Goal: Communication & Community: Answer question/provide support

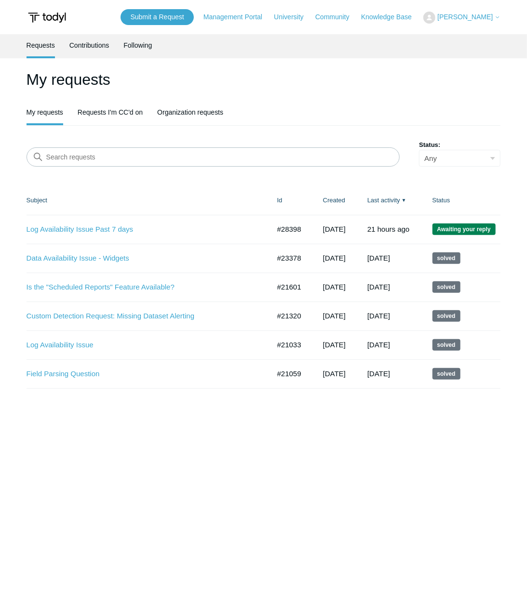
drag, startPoint x: 418, startPoint y: 449, endPoint x: 434, endPoint y: 383, distance: 68.4
click at [419, 449] on main "Requests Contributions Following My requests My requests Requests I'm CC'd on O…" at bounding box center [263, 307] width 527 height 546
click at [95, 222] on td "Log Availability Issue Past 7 days #28398 [DATE] Awaiting your reply" at bounding box center [147, 229] width 241 height 29
click at [94, 234] on link "Log Availability Issue Past 7 days" at bounding box center [141, 229] width 229 height 11
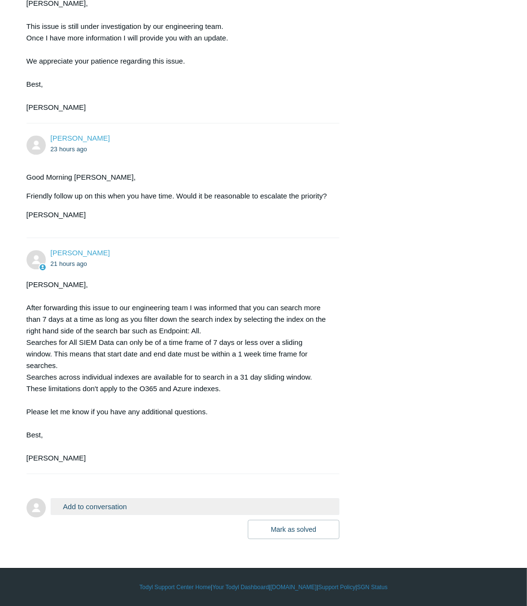
scroll to position [955, 0]
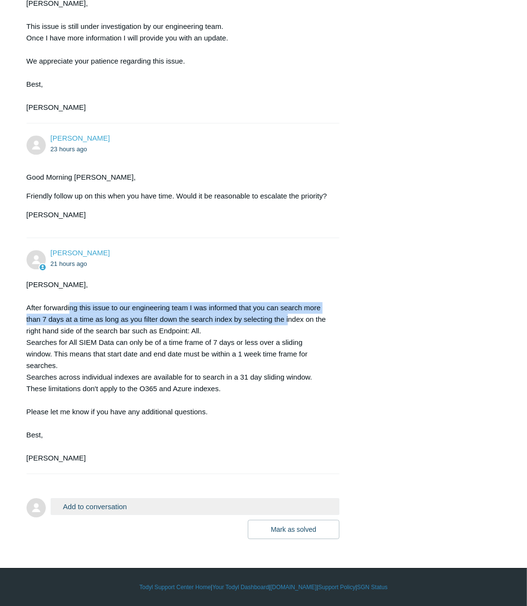
drag, startPoint x: 69, startPoint y: 303, endPoint x: 289, endPoint y: 318, distance: 220.3
click at [289, 318] on div "[PERSON_NAME], After forwarding this issue to our engineering team I was inform…" at bounding box center [178, 371] width 303 height 185
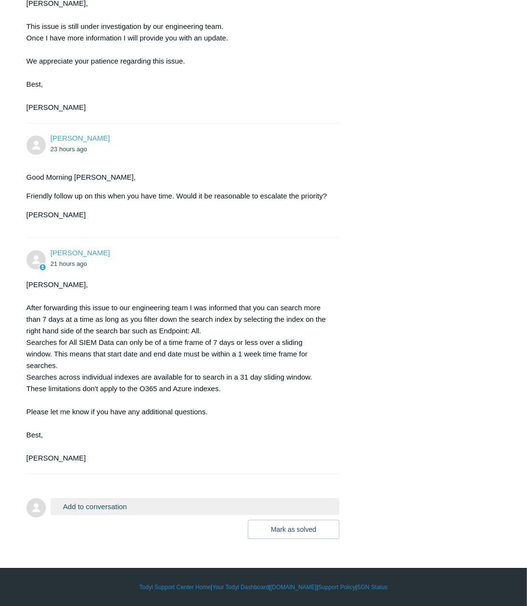
drag, startPoint x: 309, startPoint y: 319, endPoint x: 93, endPoint y: 337, distance: 217.2
click at [93, 337] on div "Jesse, After forwarding this issue to our engineering team I was informed that …" at bounding box center [178, 371] width 303 height 185
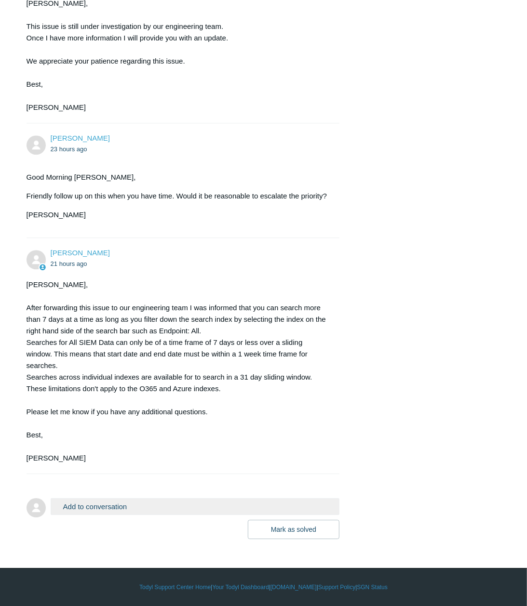
drag, startPoint x: 393, startPoint y: 430, endPoint x: 197, endPoint y: 502, distance: 208.9
click at [163, 508] on button "Add to conversation" at bounding box center [195, 506] width 289 height 17
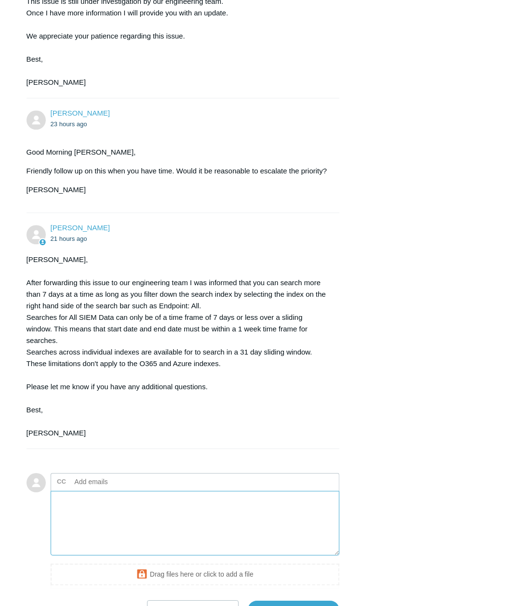
click at [115, 548] on textarea "Add your reply" at bounding box center [195, 523] width 289 height 65
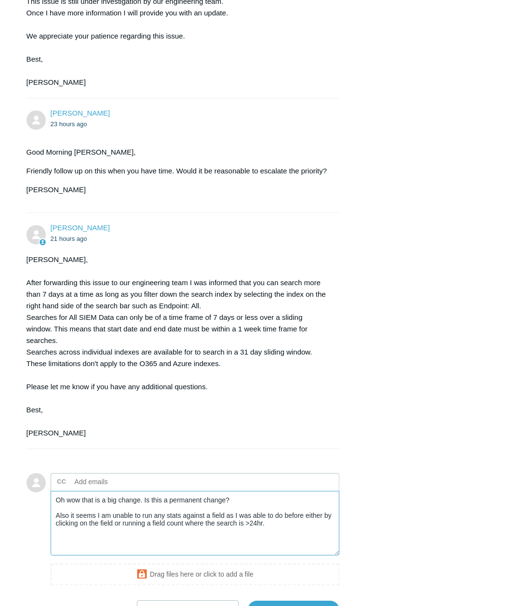
click at [290, 550] on textarea "Oh wow that is a big change. Is this a permanent change? Also it seems I am una…" at bounding box center [195, 523] width 289 height 65
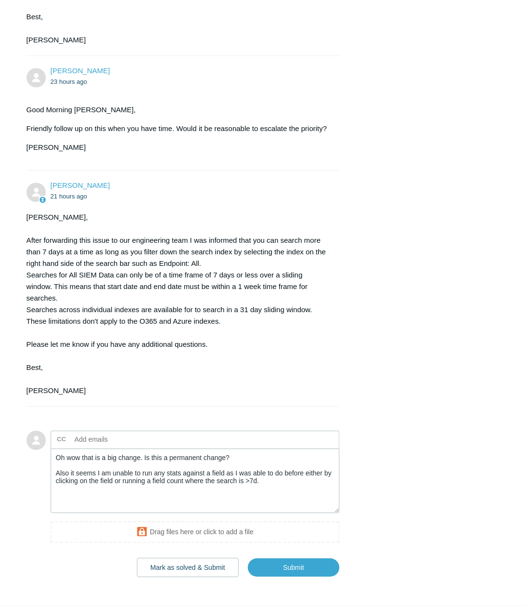
scroll to position [1059, 0]
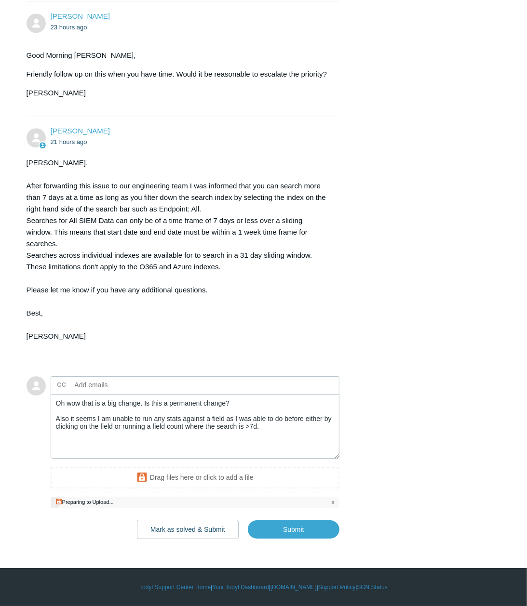
drag, startPoint x: 301, startPoint y: 554, endPoint x: 353, endPoint y: 470, distance: 98.6
click at [307, 444] on textarea "Oh wow that is a big change. Is this a permanent change? Also it seems I am una…" at bounding box center [195, 426] width 289 height 65
drag, startPoint x: 437, startPoint y: 504, endPoint x: 409, endPoint y: 498, distance: 28.6
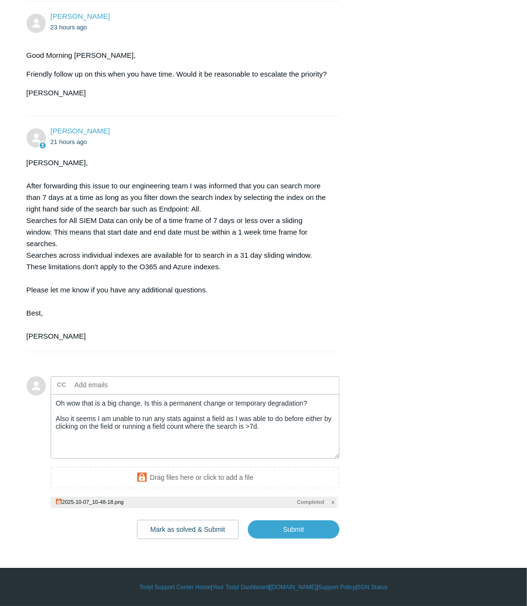
click at [309, 539] on input "Submit" at bounding box center [294, 529] width 92 height 19
type textarea "Oh wow that is a big change. Is this a permanent change or temporary degradatio…"
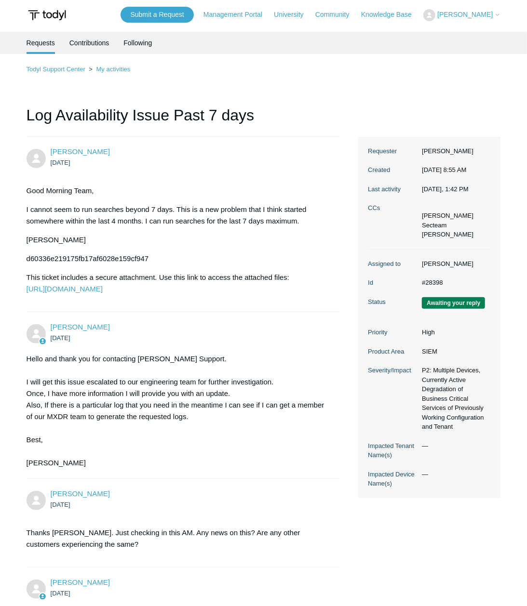
scroll to position [0, 0]
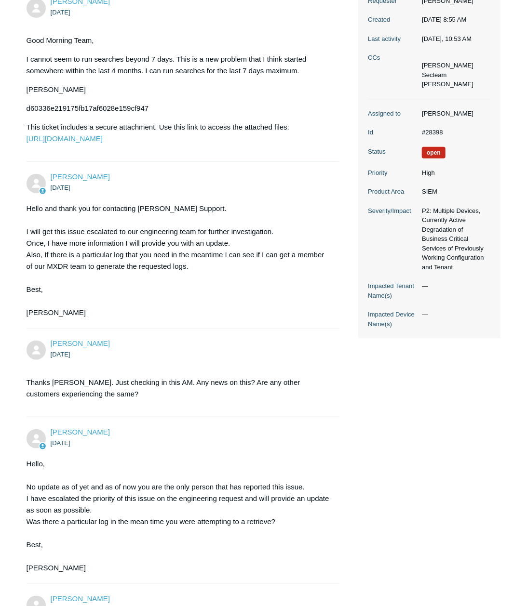
scroll to position [172, 0]
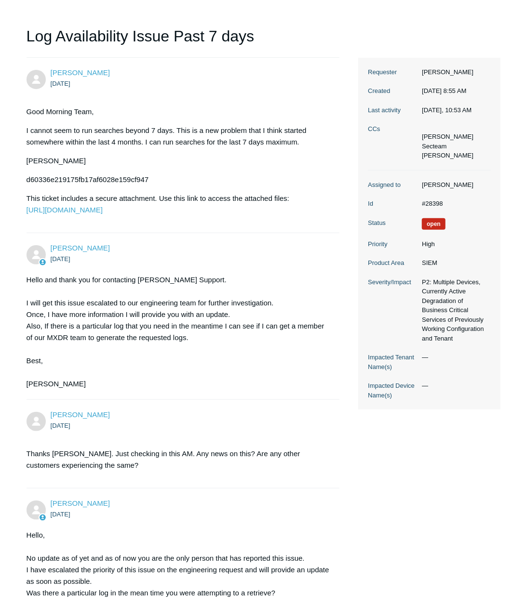
scroll to position [0, 0]
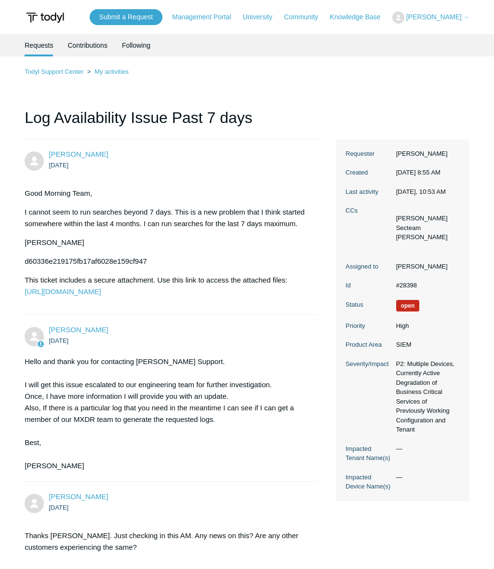
click at [286, 373] on div "Kris Haire 12 days ago Hello and thank you for contacting Todyl Support. I will…" at bounding box center [172, 397] width 294 height 147
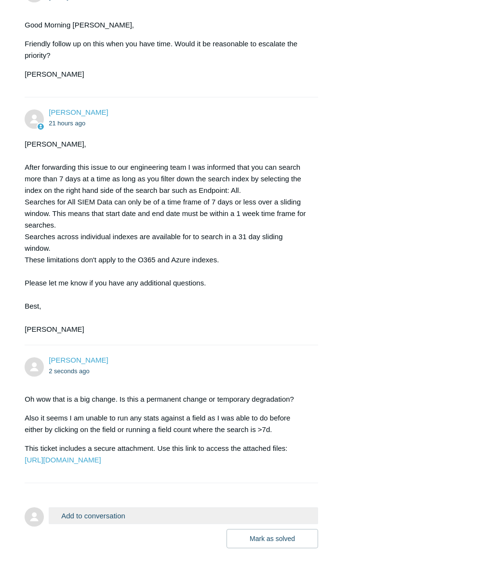
scroll to position [1175, 0]
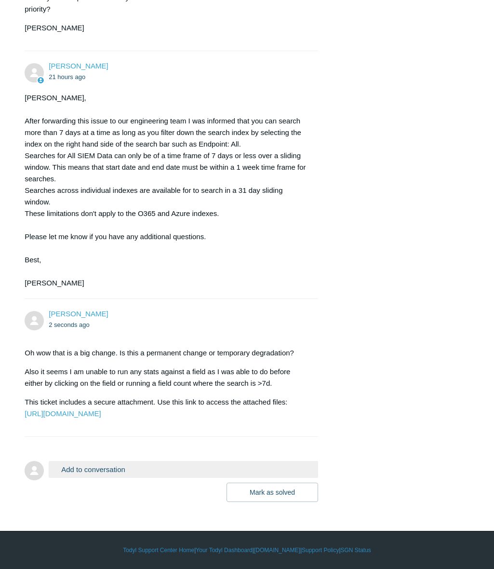
drag, startPoint x: 377, startPoint y: 375, endPoint x: 356, endPoint y: 394, distance: 29.0
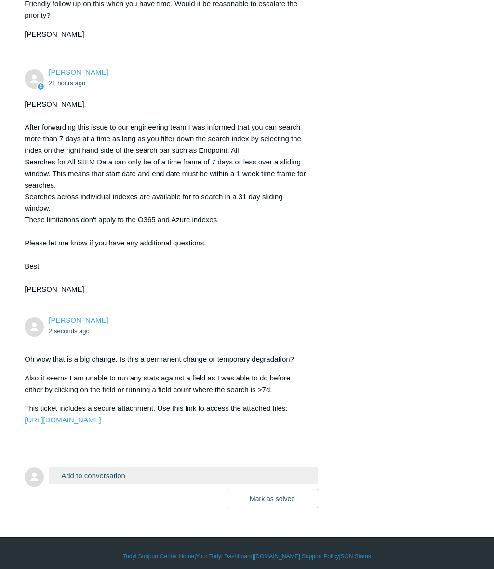
scroll to position [1095, 0]
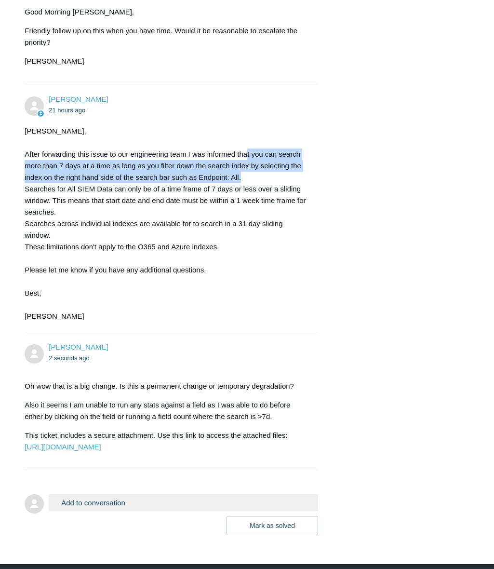
drag, startPoint x: 247, startPoint y: 173, endPoint x: 264, endPoint y: 201, distance: 32.7
click at [264, 201] on div "Jesse, After forwarding this issue to our engineering team I was informed that …" at bounding box center [167, 223] width 284 height 197
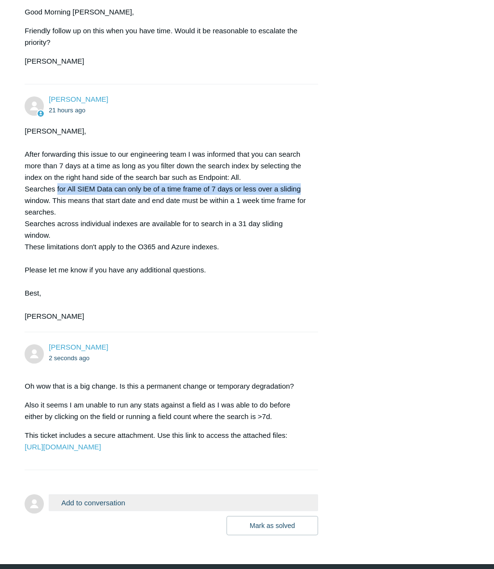
drag, startPoint x: 56, startPoint y: 206, endPoint x: 305, endPoint y: 209, distance: 248.7
click at [305, 209] on div "Jesse, After forwarding this issue to our engineering team I was informed that …" at bounding box center [167, 223] width 284 height 197
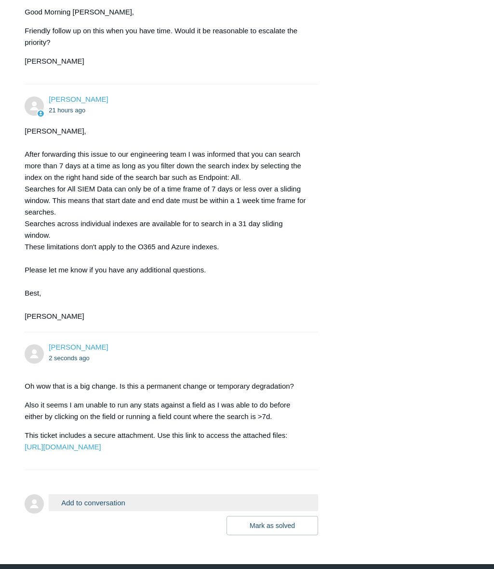
click at [43, 224] on div "Jesse, After forwarding this issue to our engineering team I was informed that …" at bounding box center [167, 223] width 284 height 197
click at [68, 232] on div "Jesse, After forwarding this issue to our engineering team I was informed that …" at bounding box center [167, 223] width 284 height 197
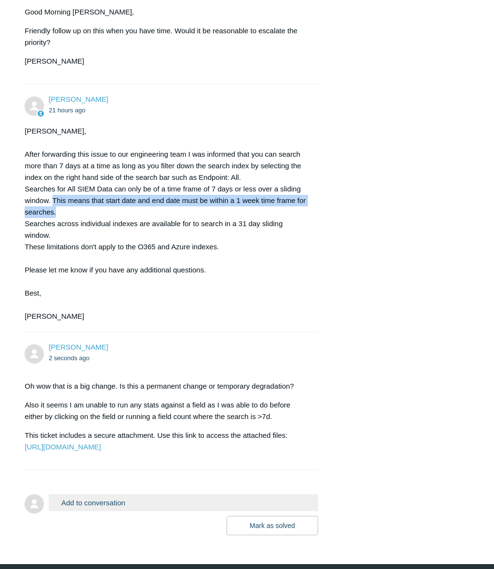
drag, startPoint x: 54, startPoint y: 221, endPoint x: 311, endPoint y: 230, distance: 257.5
click at [311, 230] on div "Kris Haire 21 hours ago Jesse, After forwarding this issue to our engineering t…" at bounding box center [172, 208] width 294 height 228
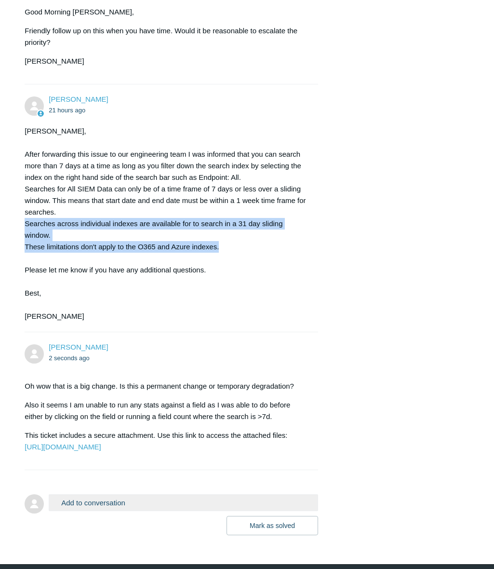
drag, startPoint x: 25, startPoint y: 246, endPoint x: 304, endPoint y: 268, distance: 280.4
click at [304, 268] on div "Jesse, After forwarding this issue to our engineering team I was informed that …" at bounding box center [167, 223] width 284 height 197
copy div "Searches across individual indexes are available for to search in a 31 day slid…"
click at [307, 271] on div "Jesse, After forwarding this issue to our engineering team I was informed that …" at bounding box center [167, 223] width 284 height 197
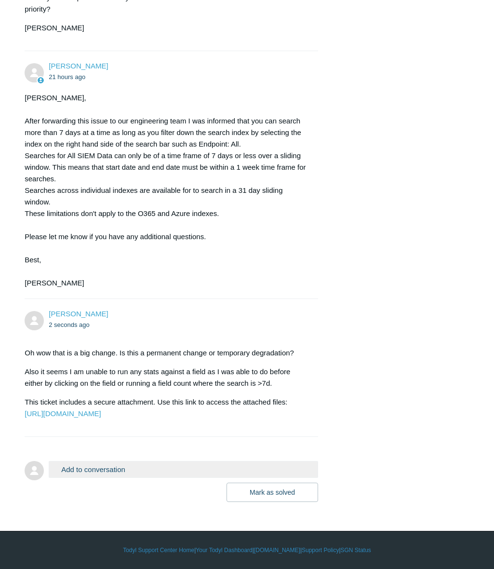
scroll to position [1175, 0]
click at [95, 466] on button "Add to conversation" at bounding box center [183, 469] width 269 height 17
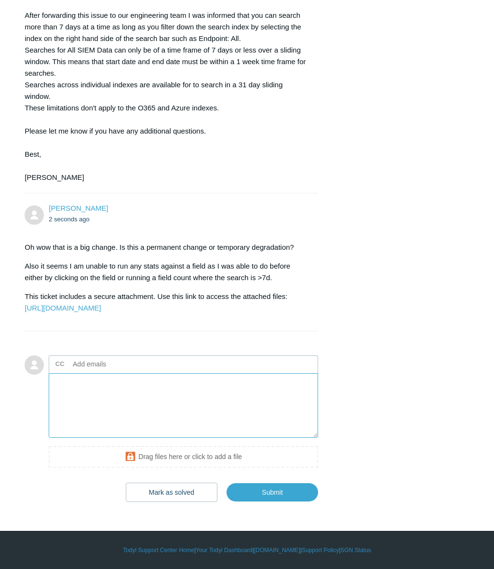
scroll to position [1280, 0]
click at [172, 389] on textarea "Add your reply" at bounding box center [183, 405] width 269 height 65
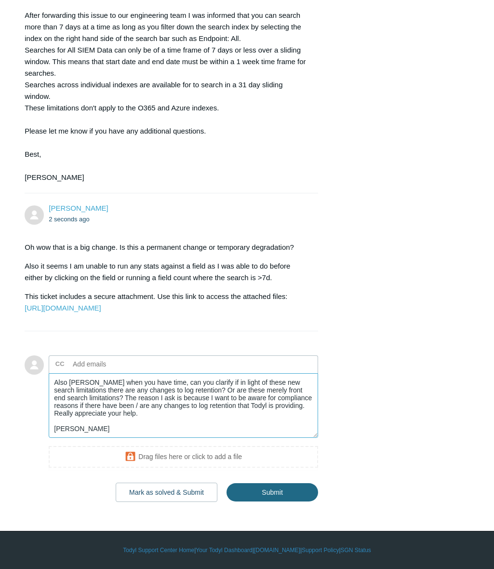
type textarea "Also Kris when you have time, can you clarify if in light of these new search l…"
click at [288, 495] on input "Submit" at bounding box center [273, 491] width 92 height 19
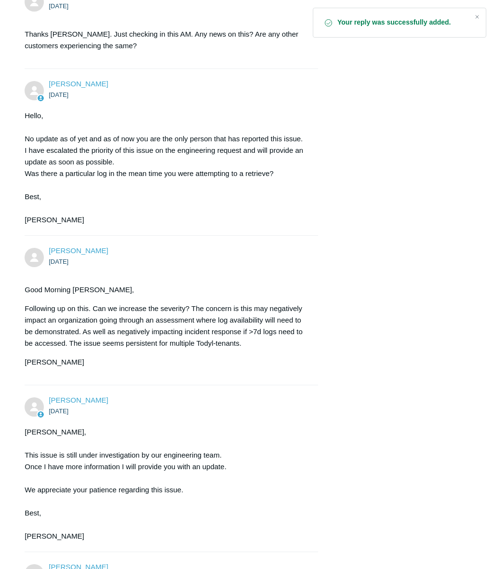
scroll to position [1317, 0]
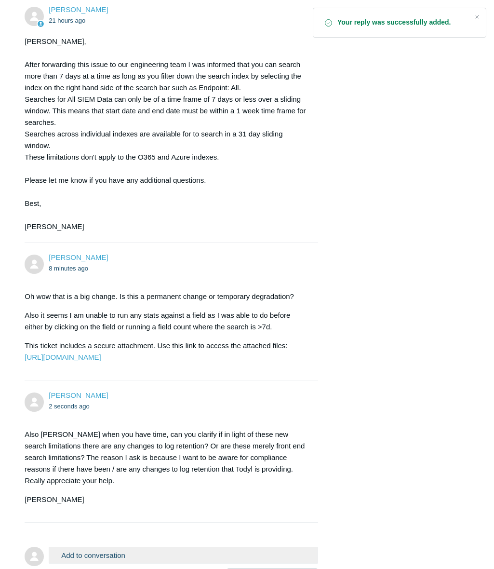
scroll to position [1193, 0]
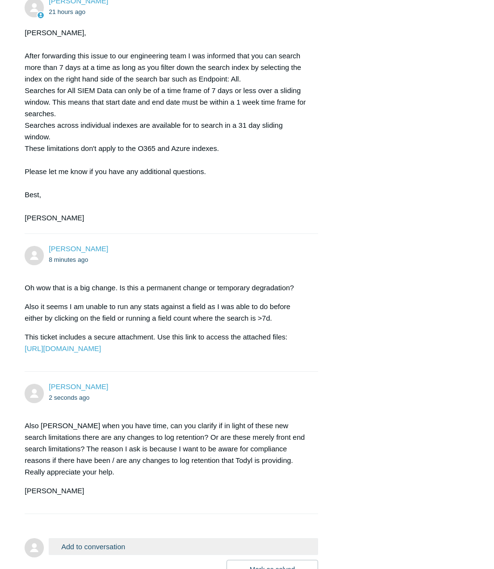
click at [302, 174] on div "Jesse, After forwarding this issue to our engineering team I was informed that …" at bounding box center [167, 125] width 284 height 197
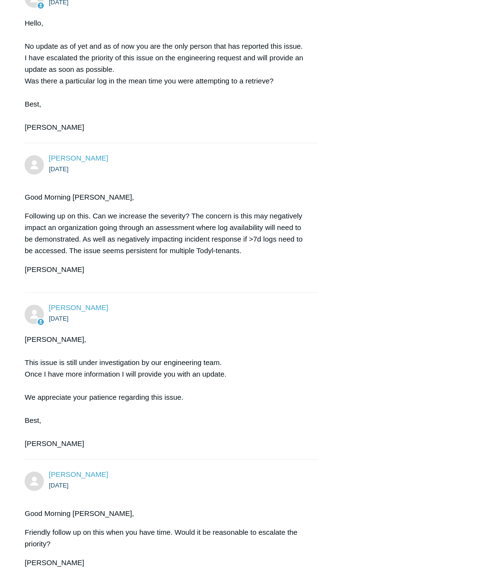
scroll to position [1317, 0]
